Goal: Information Seeking & Learning: Understand process/instructions

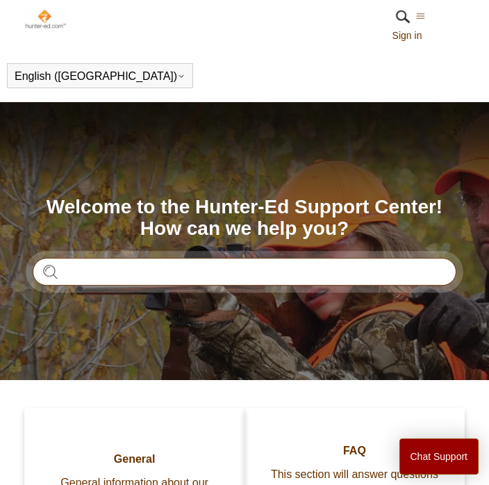
click at [99, 272] on input "Search" at bounding box center [245, 272] width 424 height 28
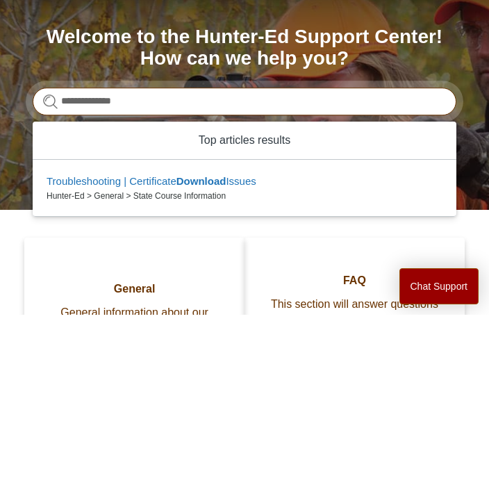
type input "**********"
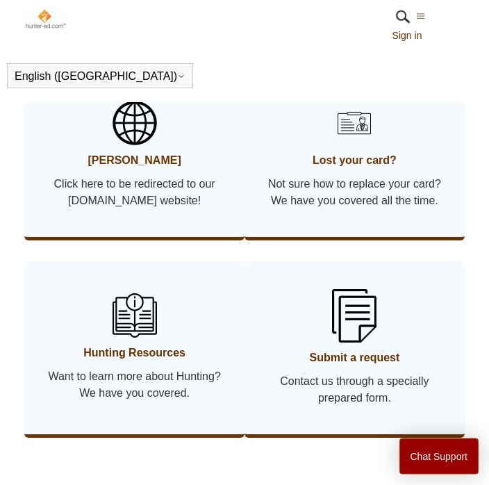
scroll to position [1136, 0]
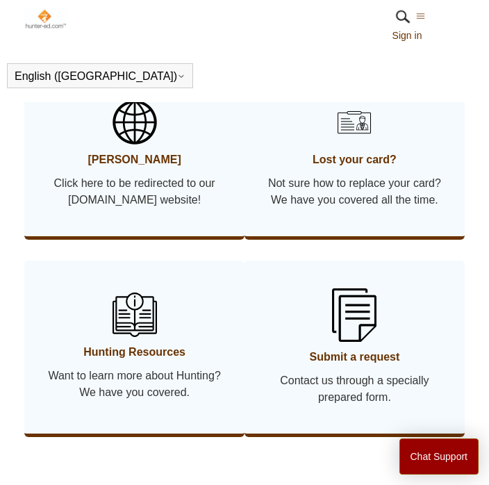
click at [132, 144] on img at bounding box center [135, 122] width 44 height 44
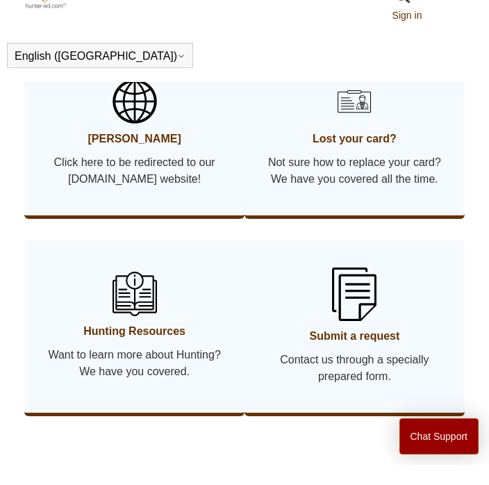
scroll to position [1157, 0]
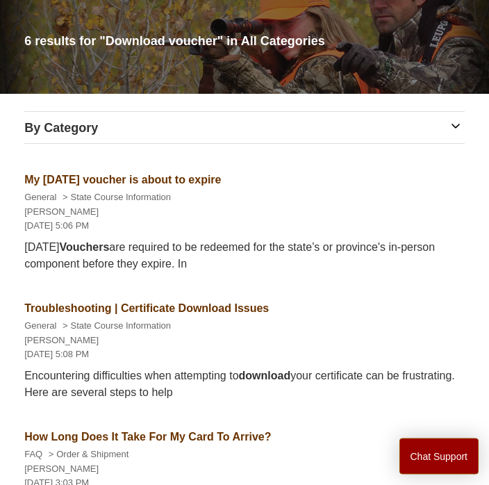
scroll to position [163, 0]
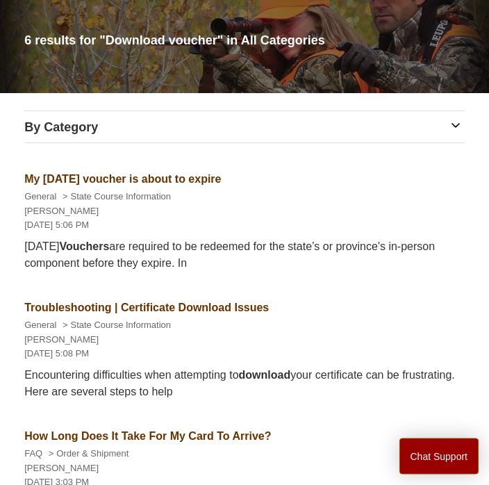
click at [214, 314] on link "Troubleshooting | Certificate Download Issues" at bounding box center [146, 308] width 244 height 12
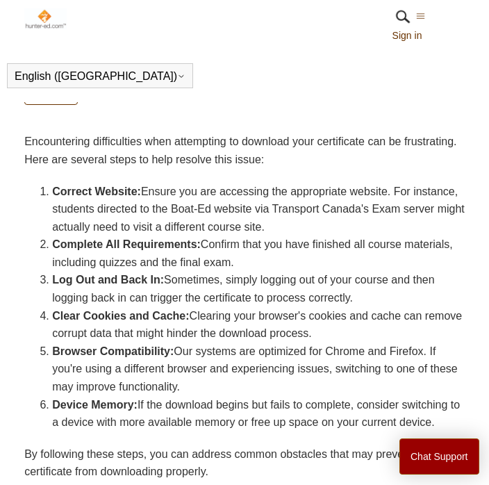
scroll to position [323, 0]
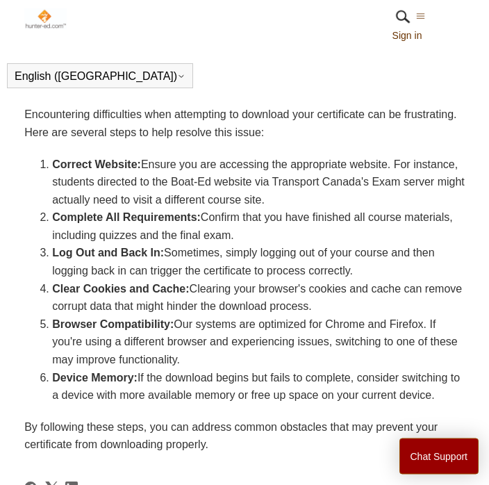
click at [431, 14] on div "Submit a request Sign in" at bounding box center [428, 25] width 72 height 38
click at [432, 10] on div "Submit a request Sign in" at bounding box center [428, 25] width 72 height 38
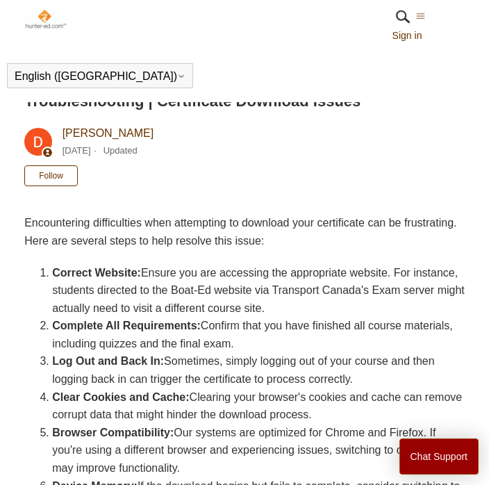
scroll to position [0, 0]
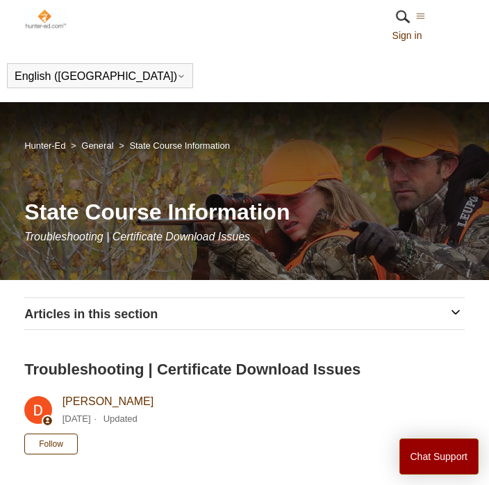
click at [425, 17] on icon "Toggle navigation menu" at bounding box center [420, 16] width 9 height 9
